Goal: Download file/media

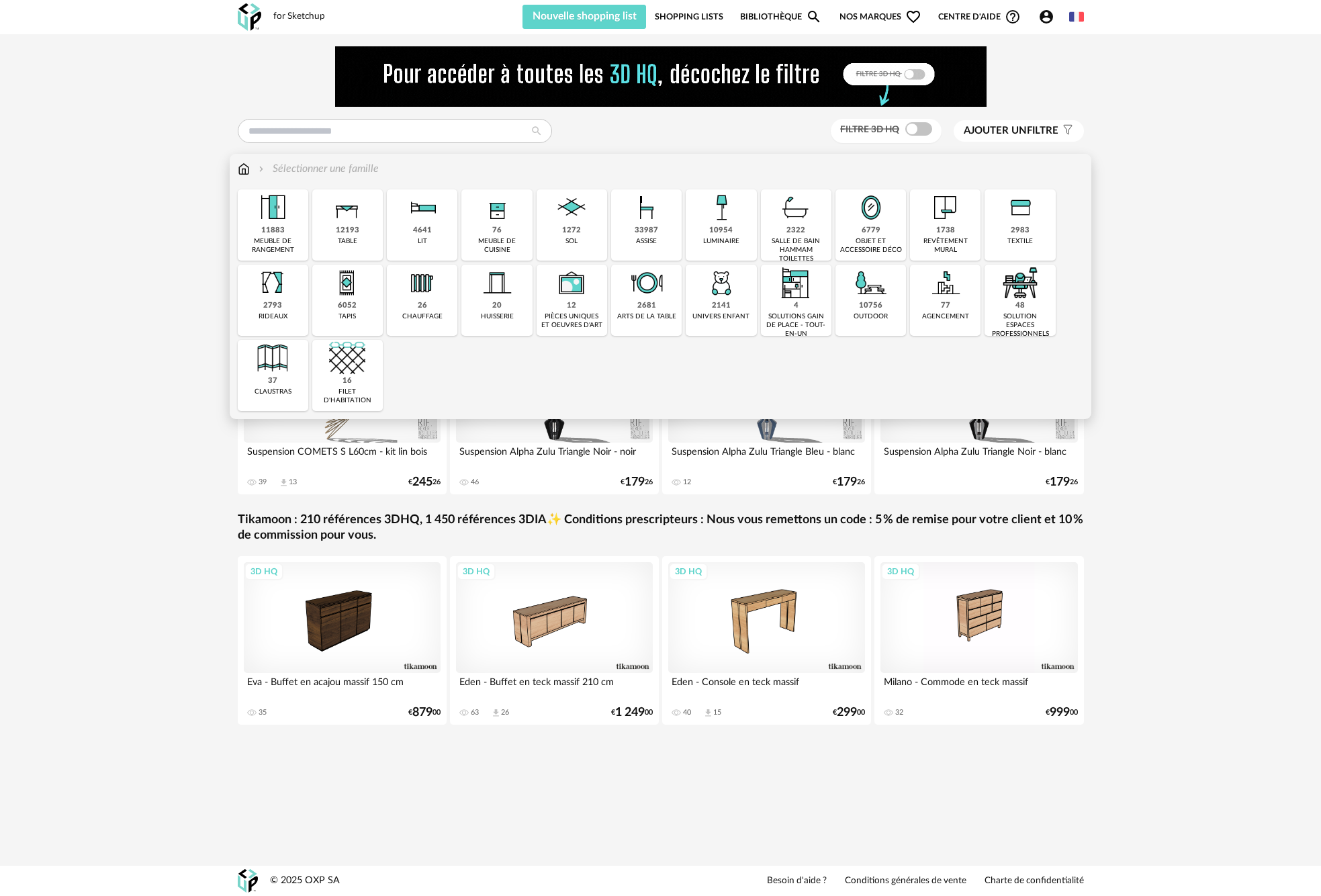
click at [422, 231] on div "4641" at bounding box center [422, 230] width 19 height 10
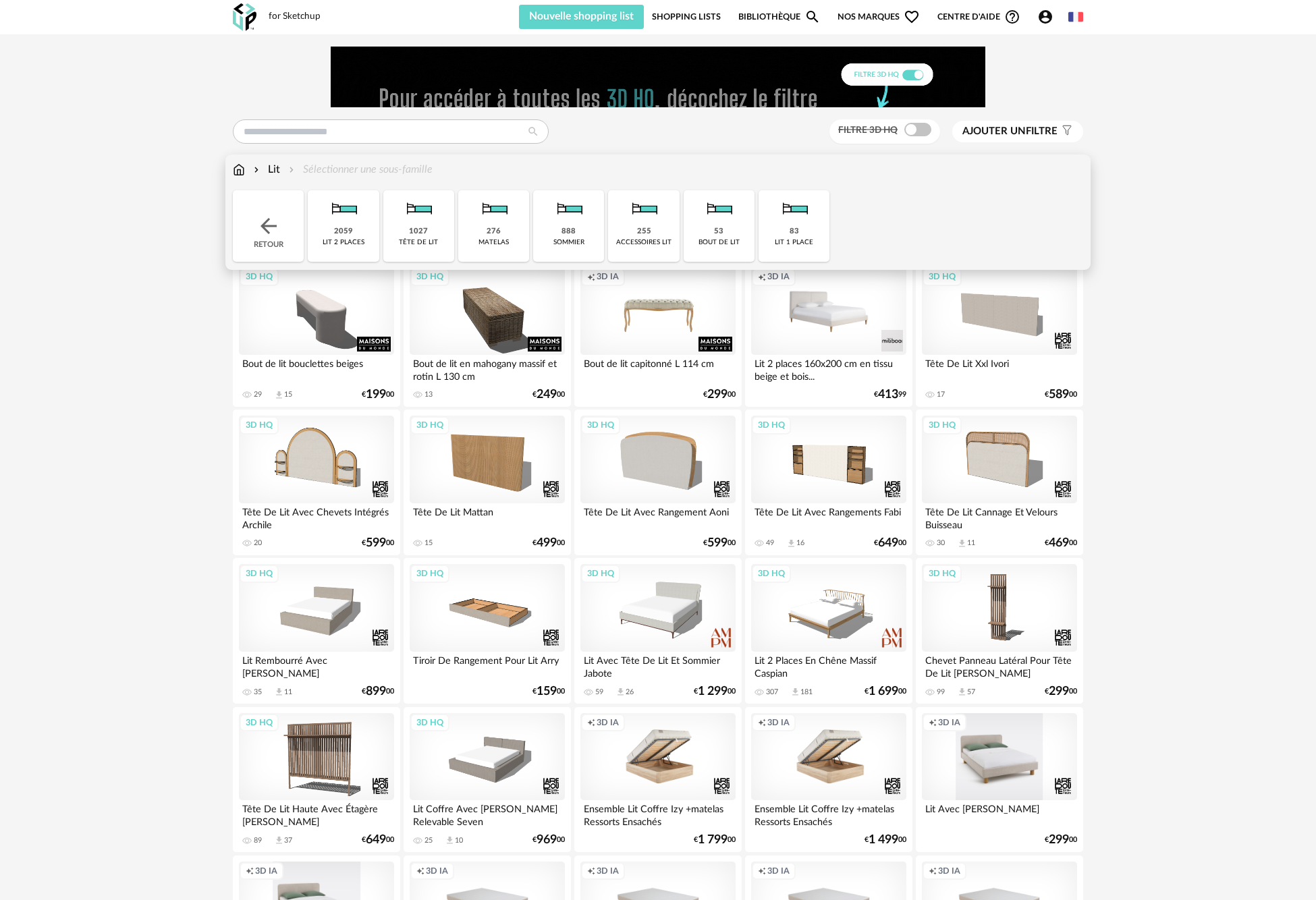
click at [424, 232] on div "1027" at bounding box center [418, 231] width 19 height 10
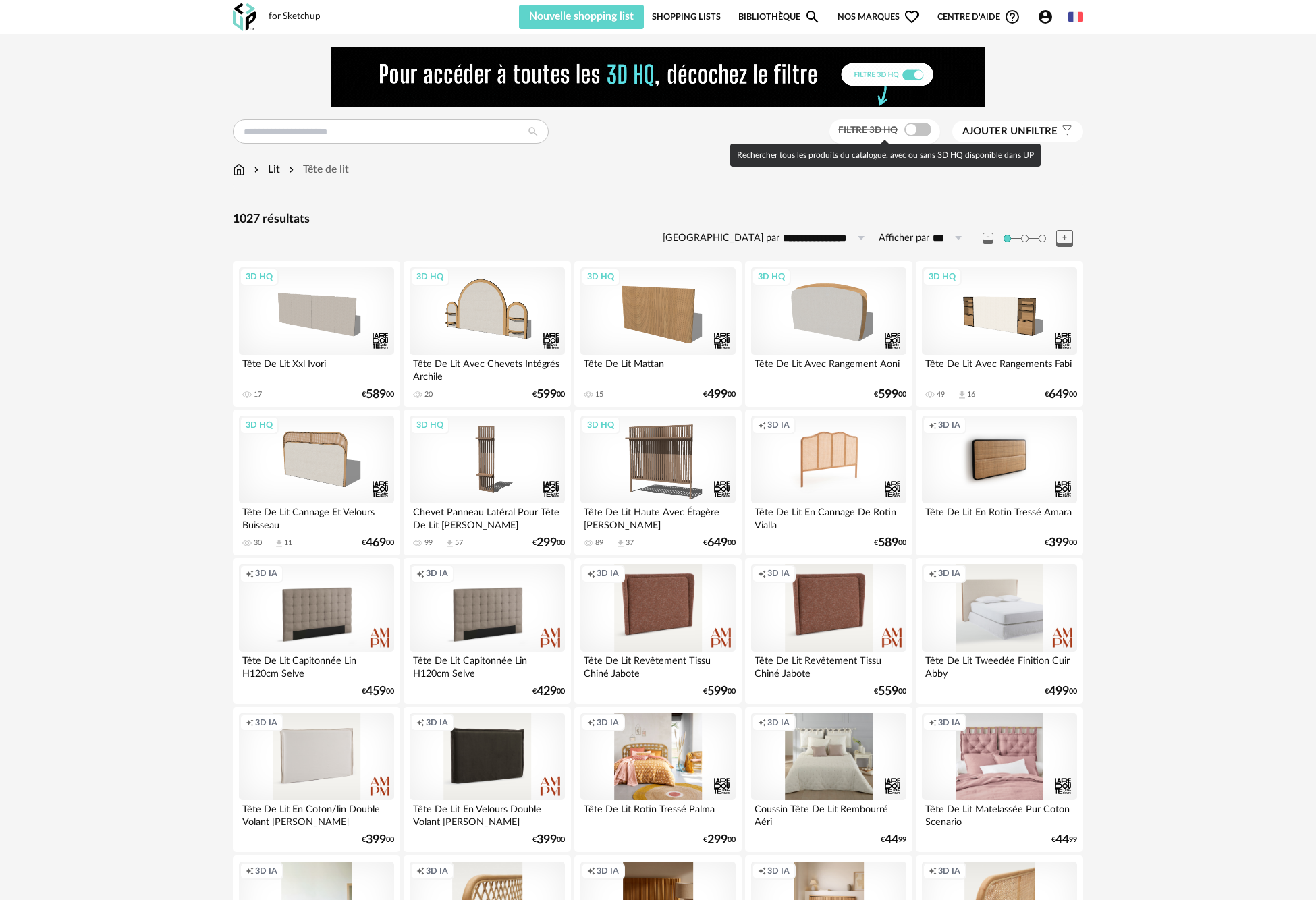
click at [922, 128] on span at bounding box center [918, 129] width 27 height 14
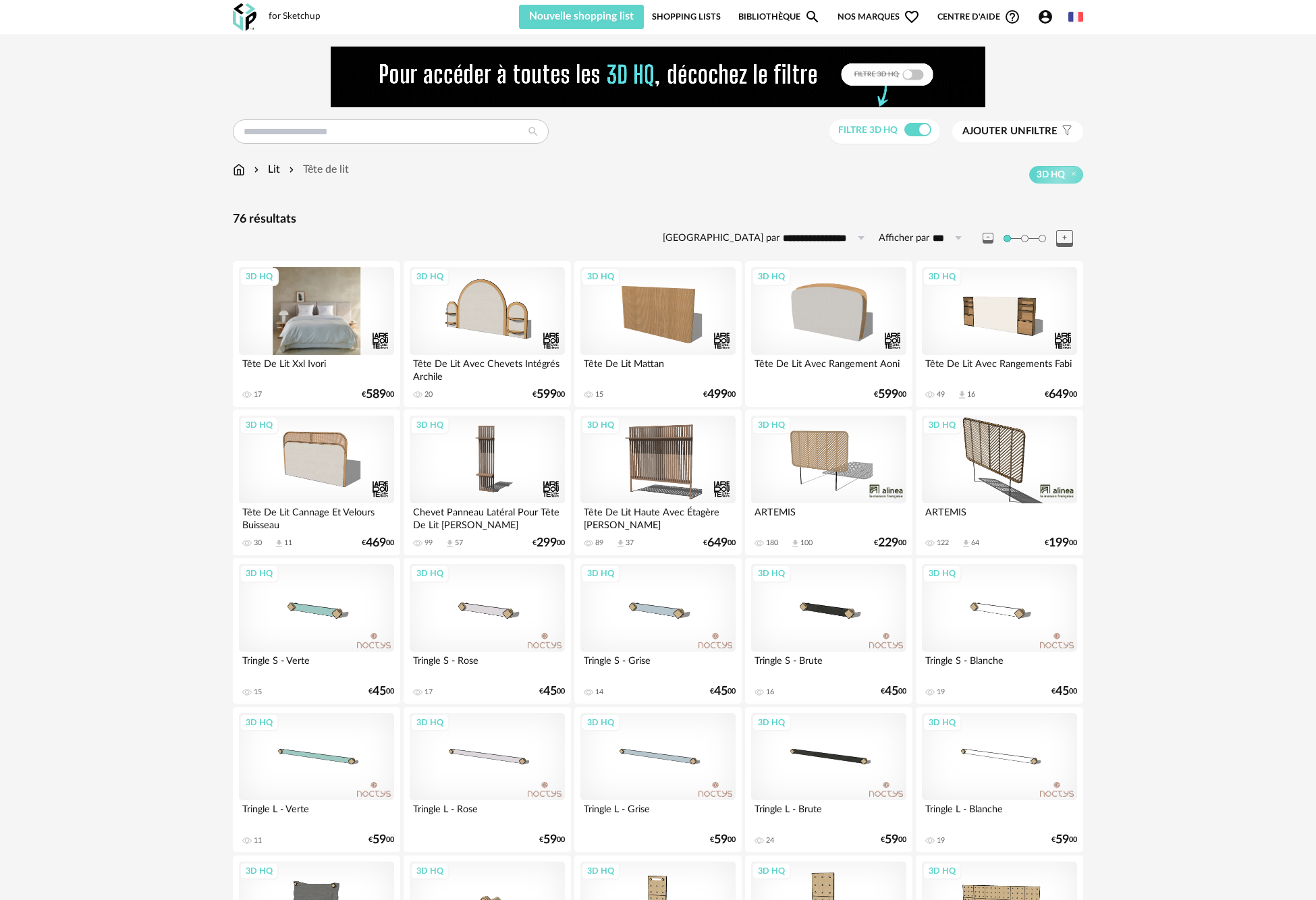
click at [329, 321] on div "3D HQ" at bounding box center [317, 310] width 155 height 87
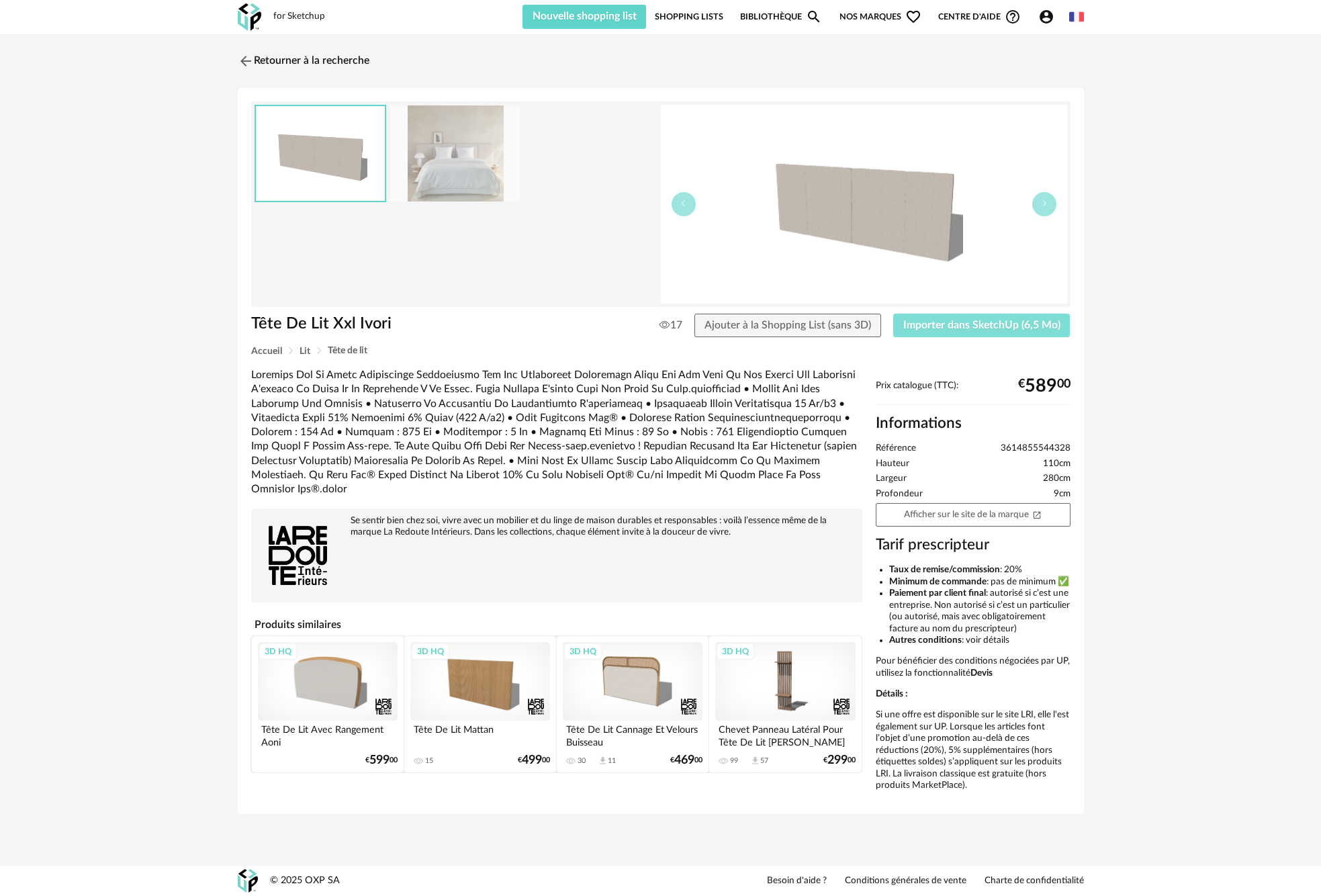
click at [1009, 330] on span "Importer dans SketchUp (6,5 Mo)" at bounding box center [981, 324] width 157 height 11
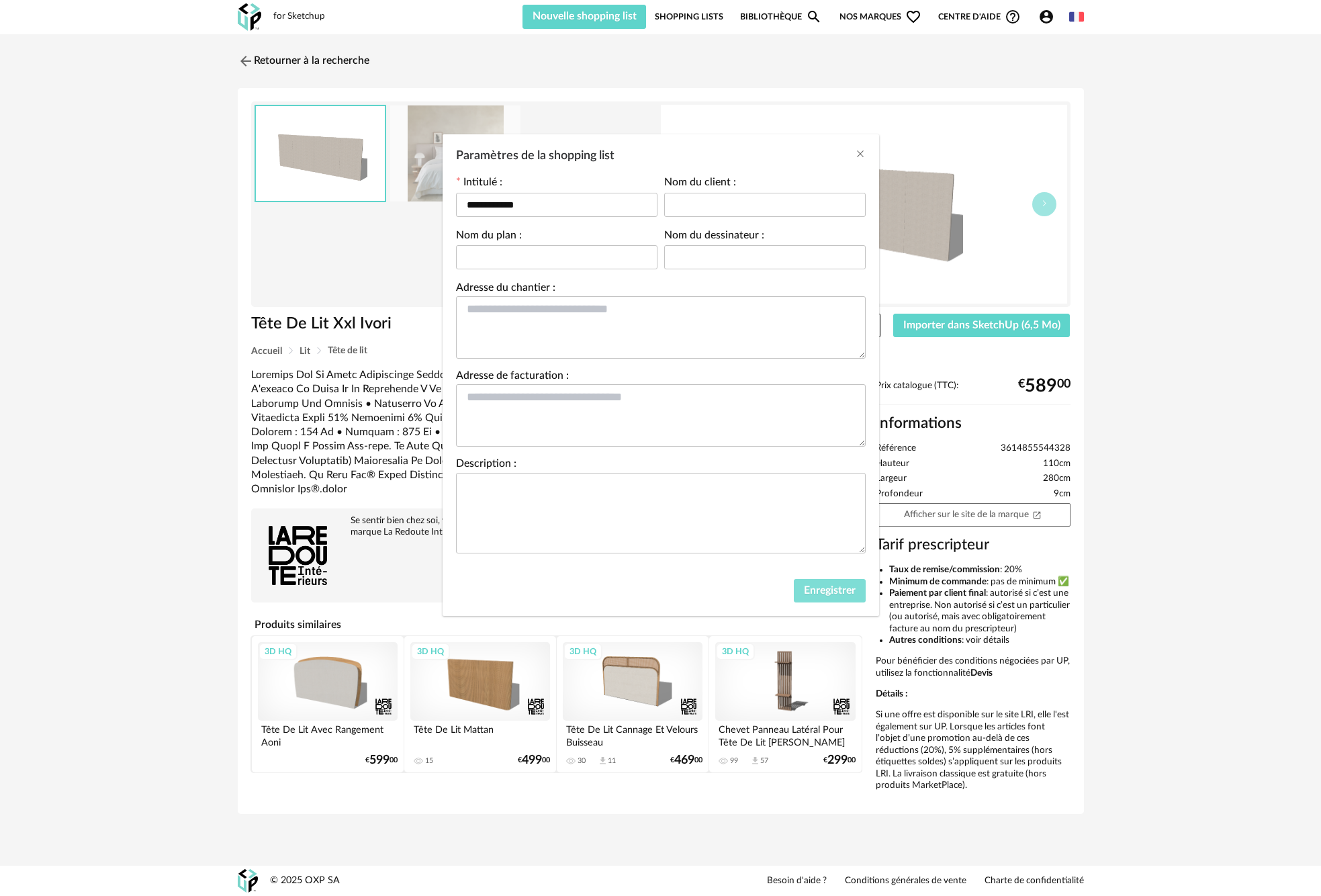
click at [839, 589] on span "Enregistrer" at bounding box center [830, 590] width 52 height 11
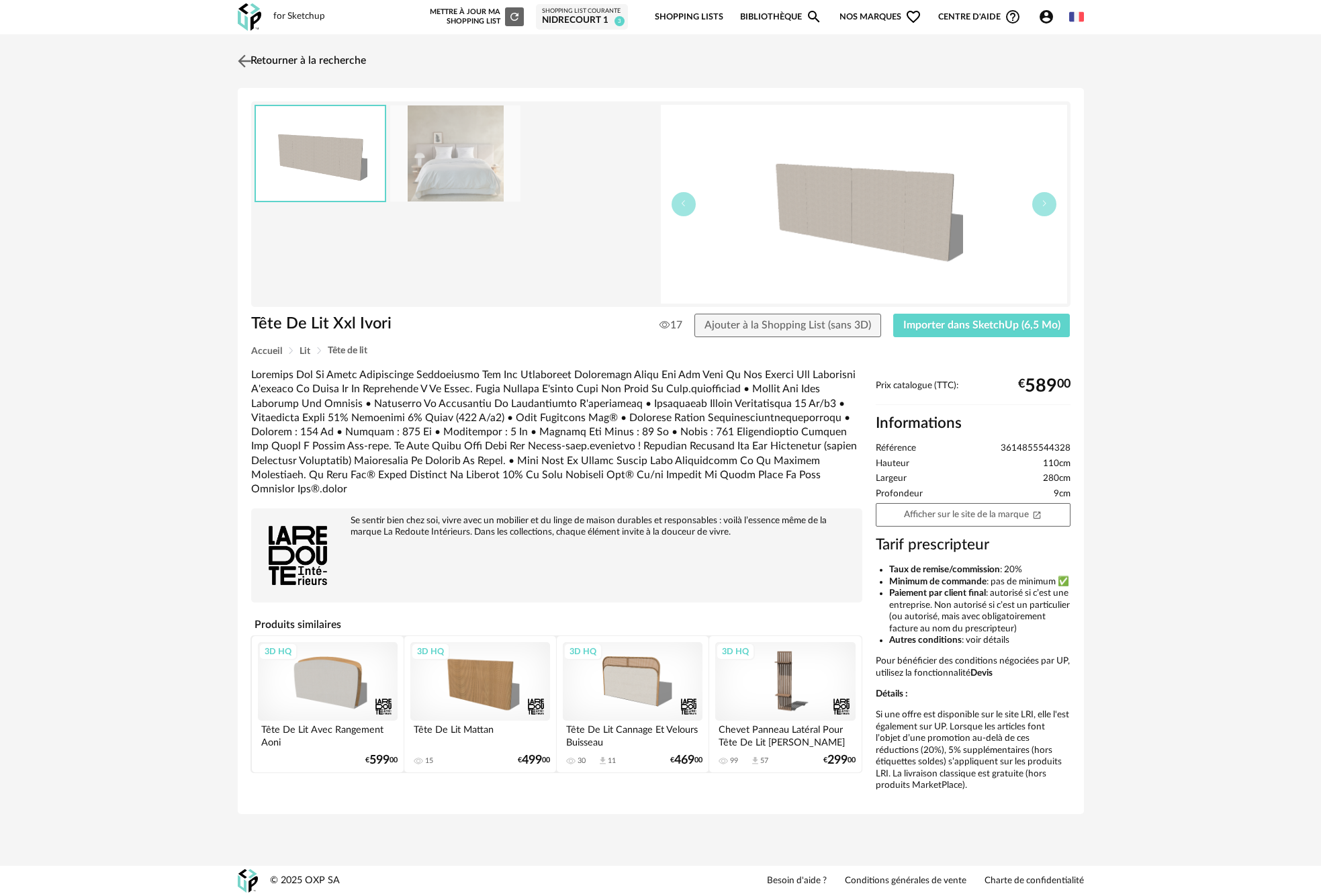
click at [244, 55] on img at bounding box center [244, 61] width 20 height 20
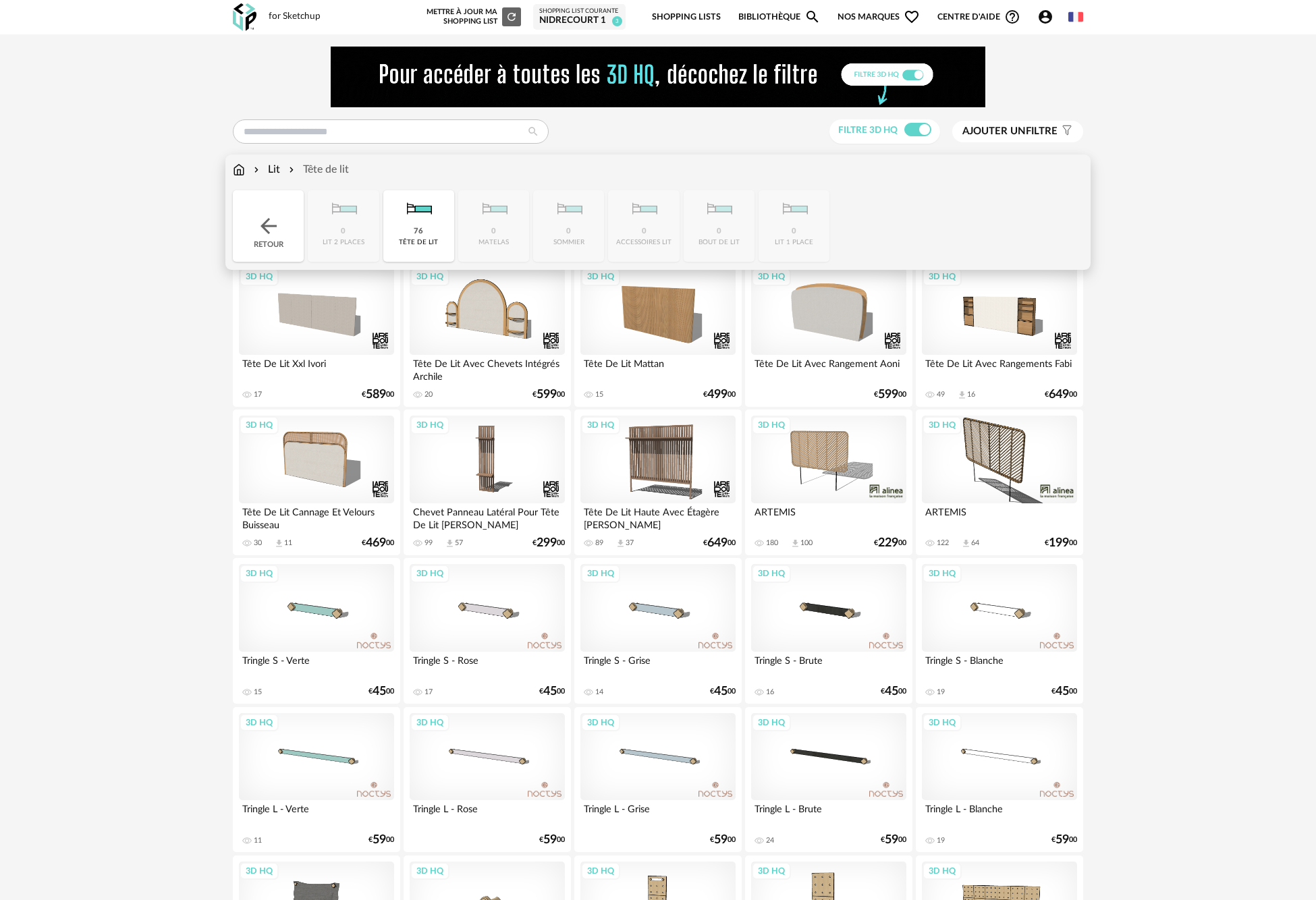
click at [272, 169] on div "Lit" at bounding box center [266, 170] width 29 height 16
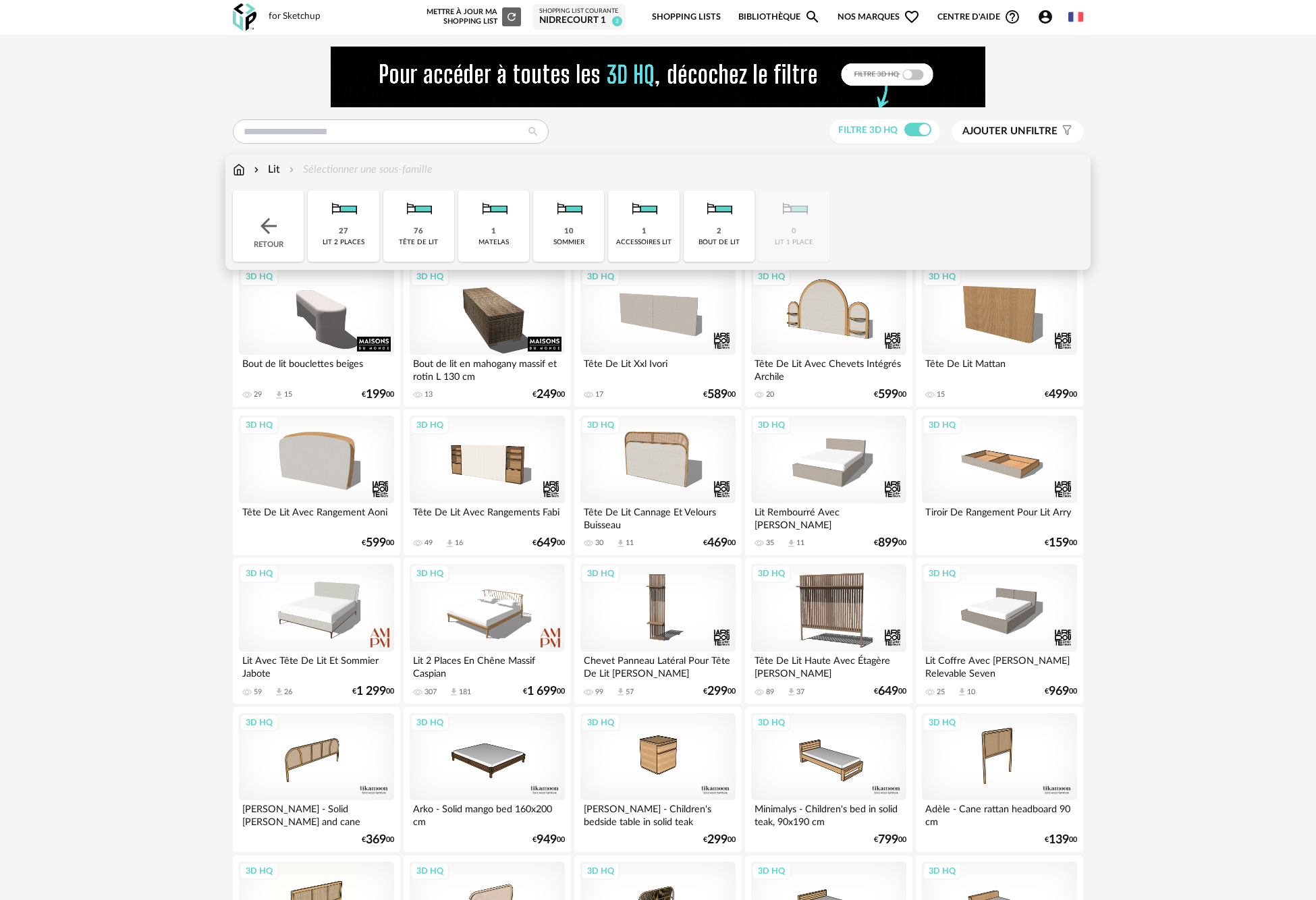
click at [745, 230] on div "2 bout de lit" at bounding box center [719, 225] width 71 height 72
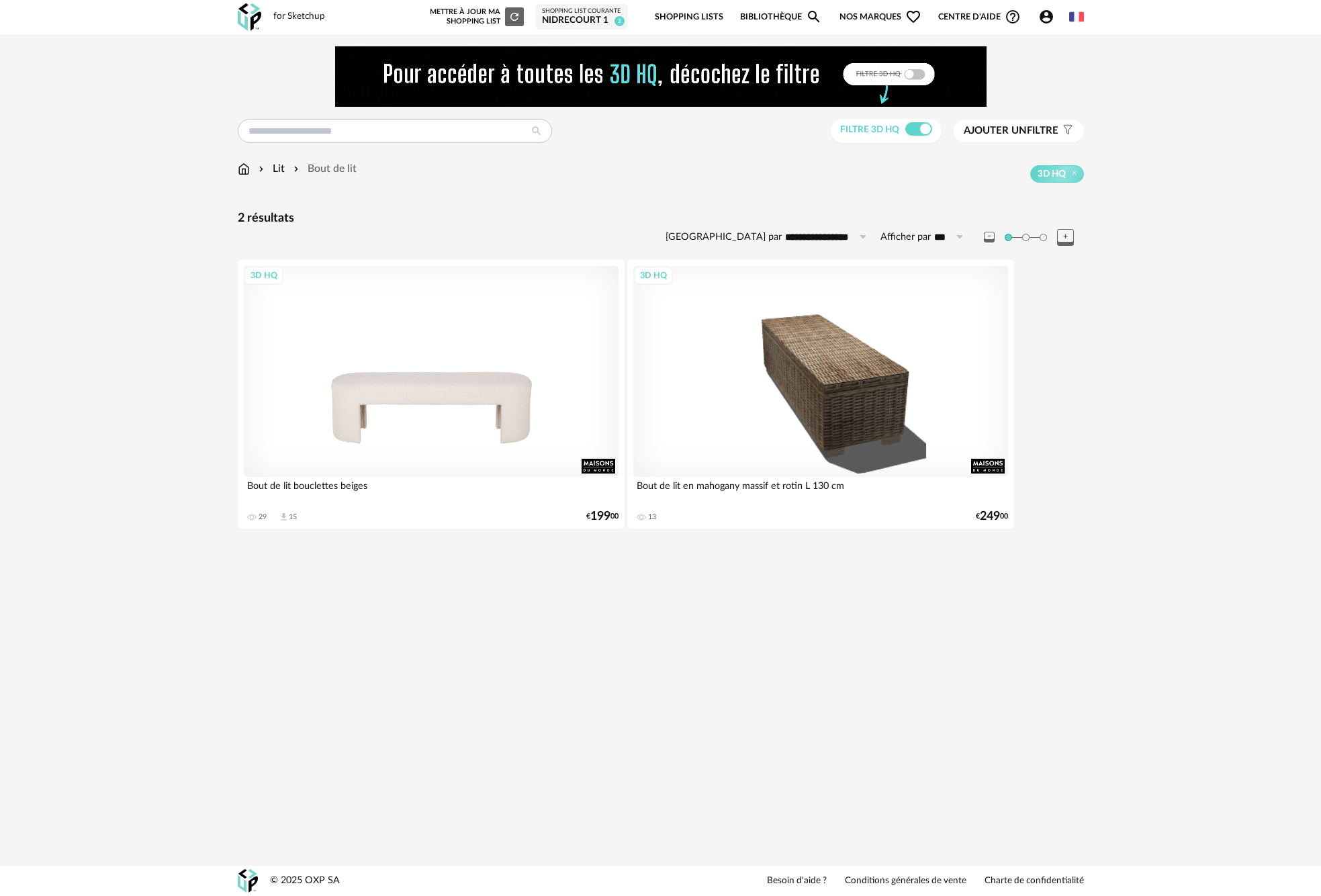
click at [450, 385] on div "3D HQ" at bounding box center [432, 371] width 375 height 211
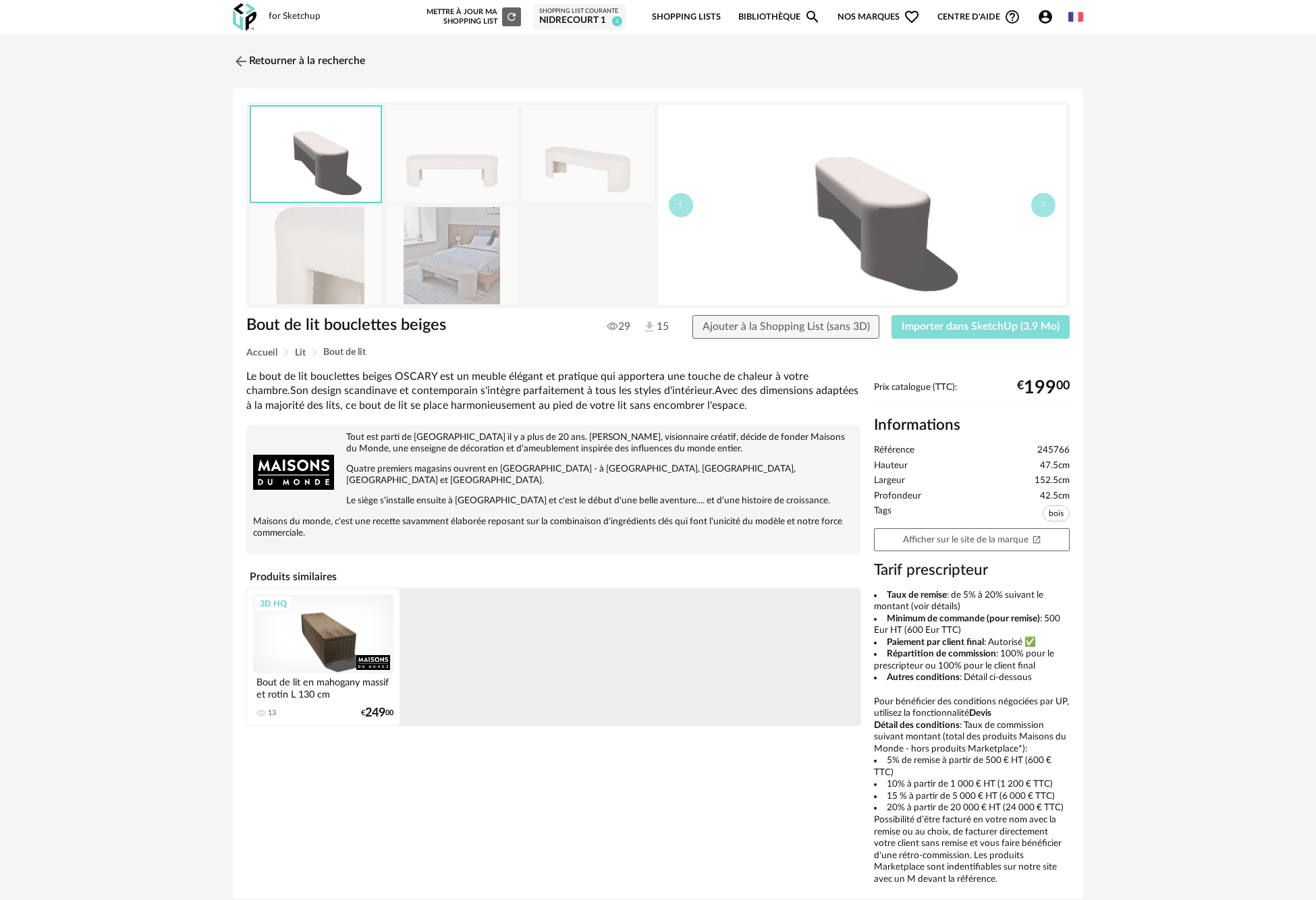
click at [953, 334] on button "Importer dans SketchUp (3,9 Mo)" at bounding box center [981, 326] width 178 height 25
